Goal: Check status: Check status

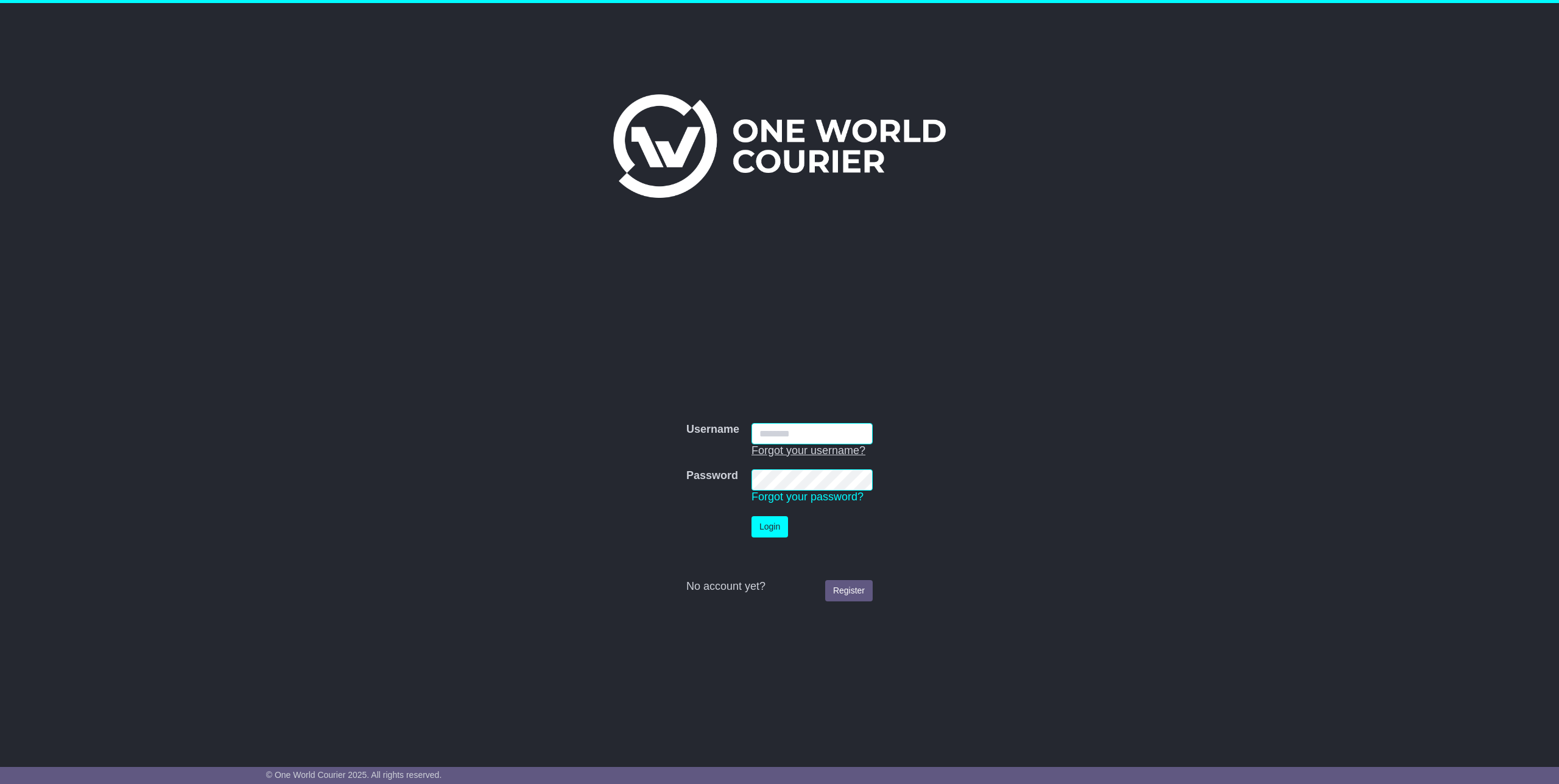
drag, startPoint x: 814, startPoint y: 429, endPoint x: 818, endPoint y: 444, distance: 15.5
click at [814, 433] on input "Username" at bounding box center [812, 433] width 121 height 21
type input "**********"
click at [751, 516] on button "Login" at bounding box center [769, 526] width 36 height 21
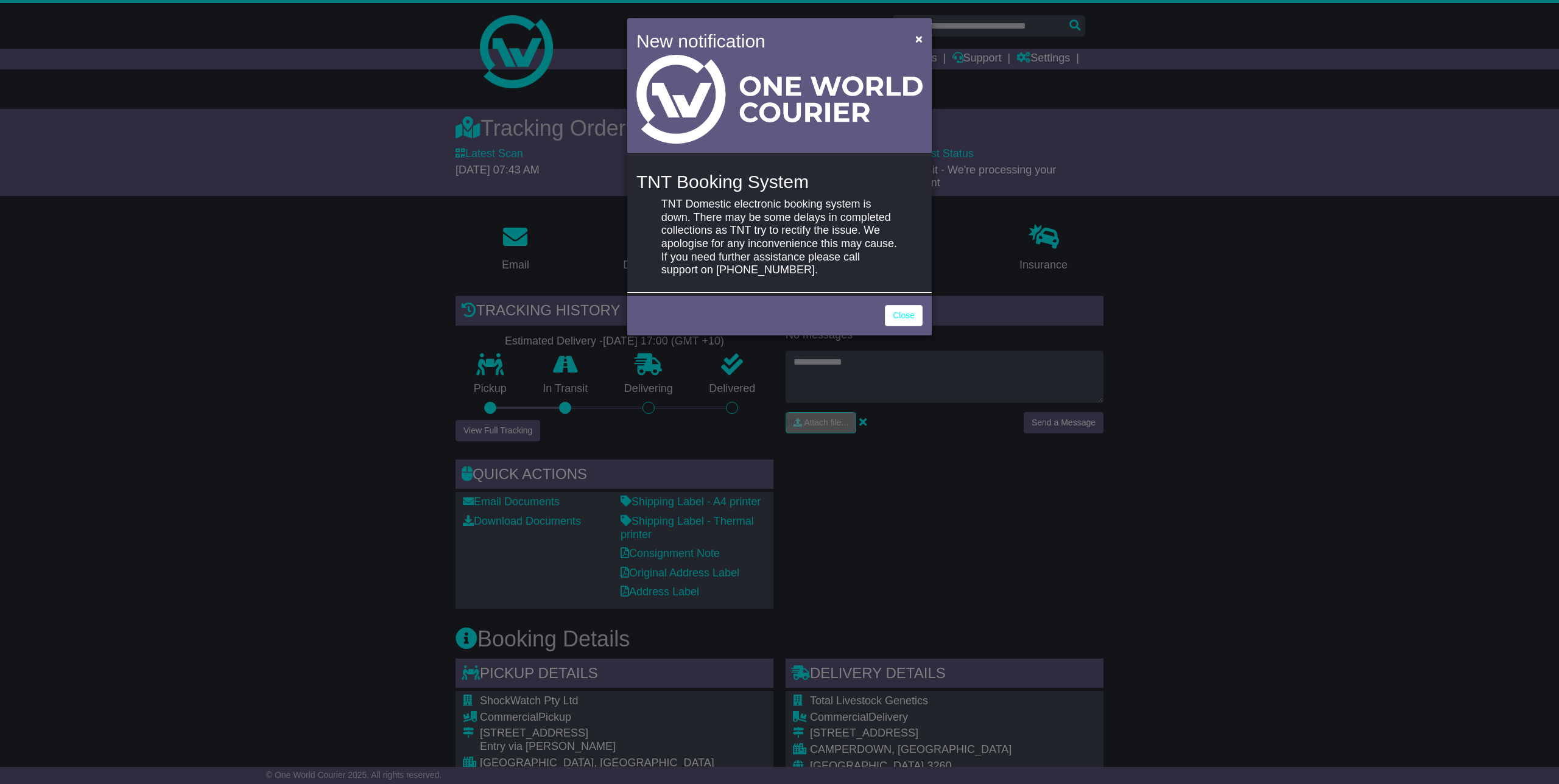
click at [908, 301] on div "Close" at bounding box center [779, 314] width 304 height 43
click at [905, 309] on link "Close" at bounding box center [903, 315] width 38 height 21
click at [909, 315] on link "Close" at bounding box center [903, 315] width 38 height 21
